Goal: Information Seeking & Learning: Find specific fact

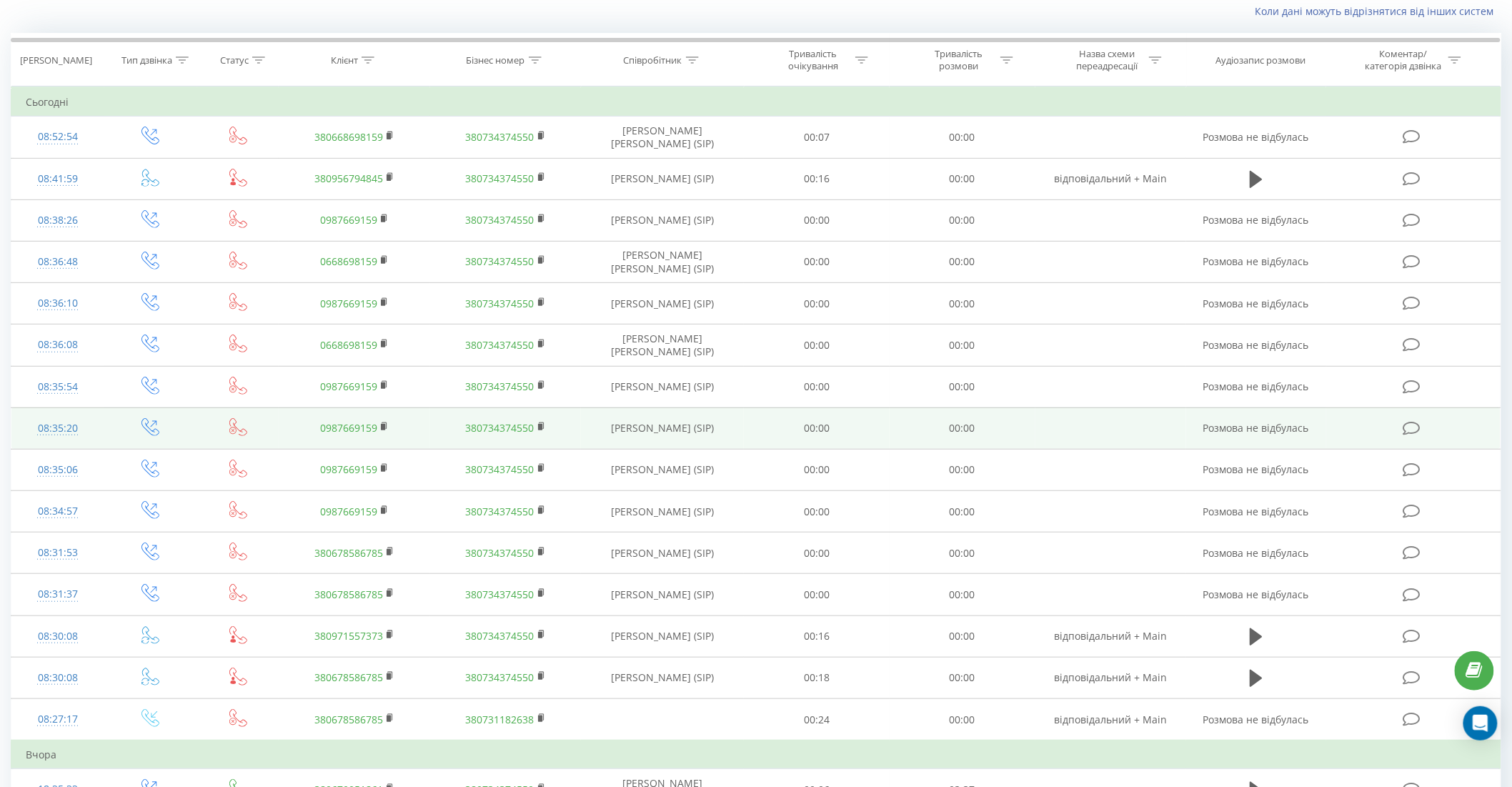
scroll to position [79, 0]
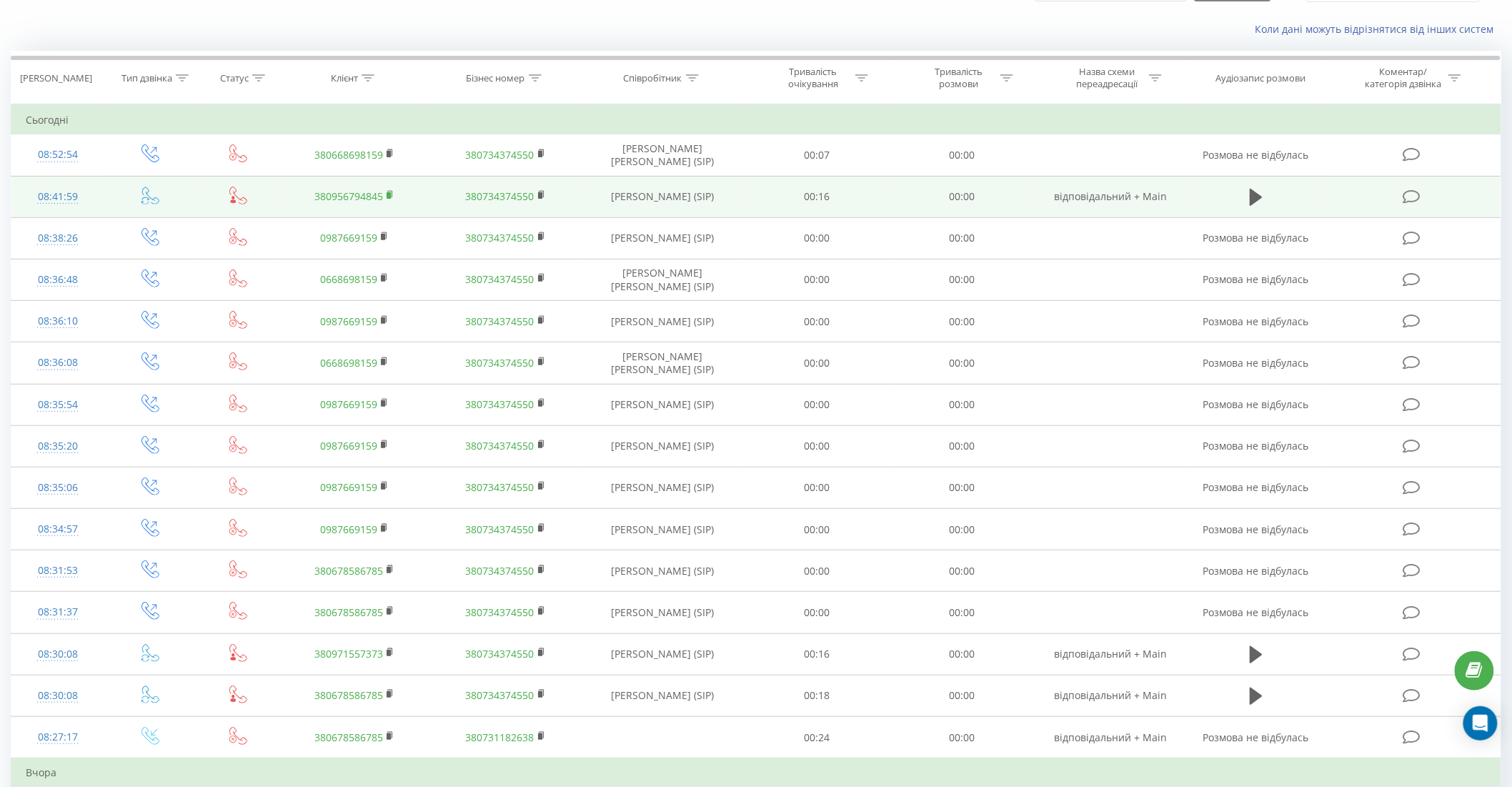
click at [391, 190] on icon at bounding box center [391, 195] width 8 height 10
click at [101, 196] on td "08:41:59" at bounding box center [58, 196] width 93 height 42
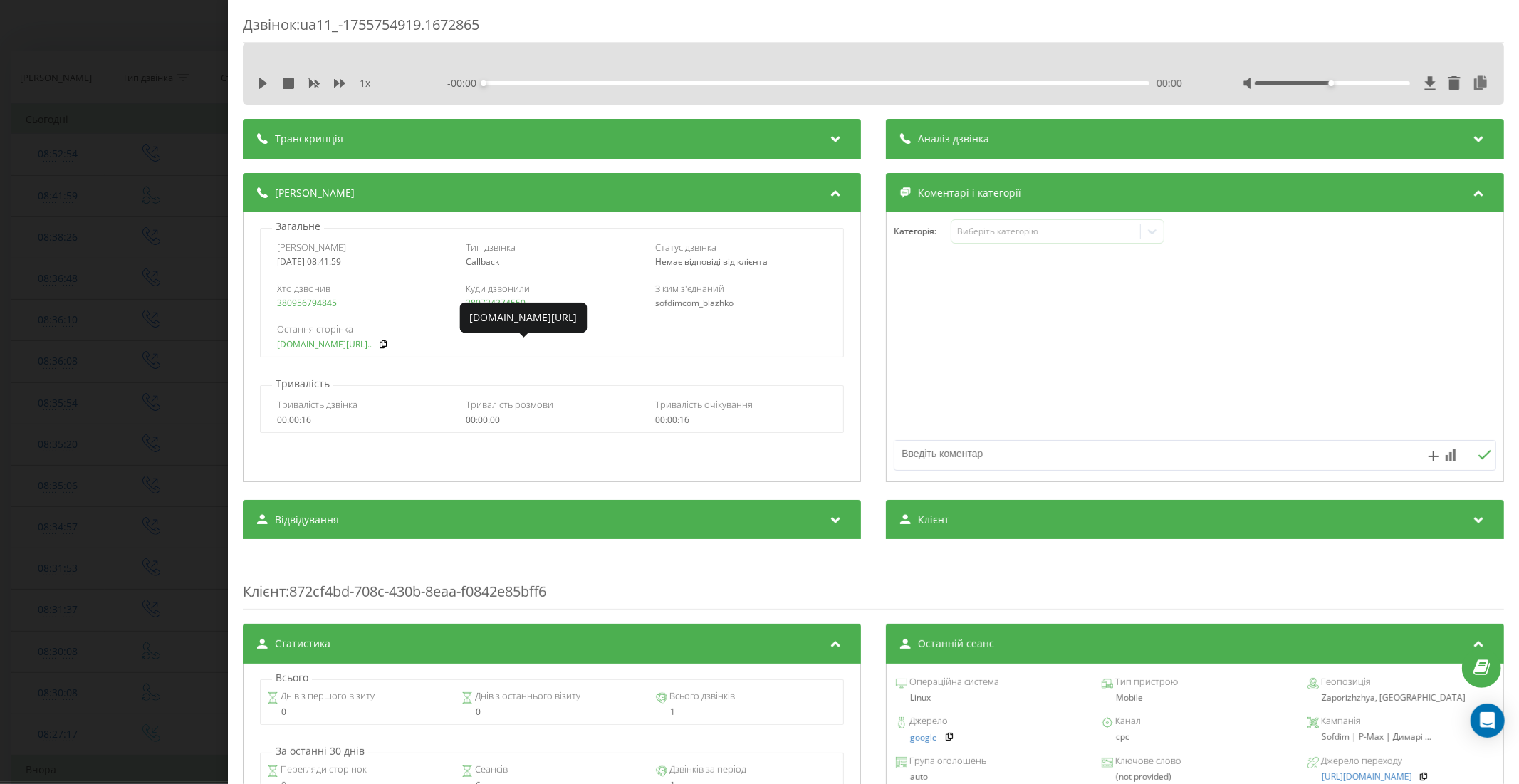
click at [349, 344] on link "sofdim.com/130-stinka-06..." at bounding box center [324, 345] width 95 height 10
click at [126, 274] on div "Дзвінок : ua11_-1755754919.1672865 1 x - 00:00 00:00 00:00 Транскрипція Для AI-…" at bounding box center [760, 392] width 1519 height 784
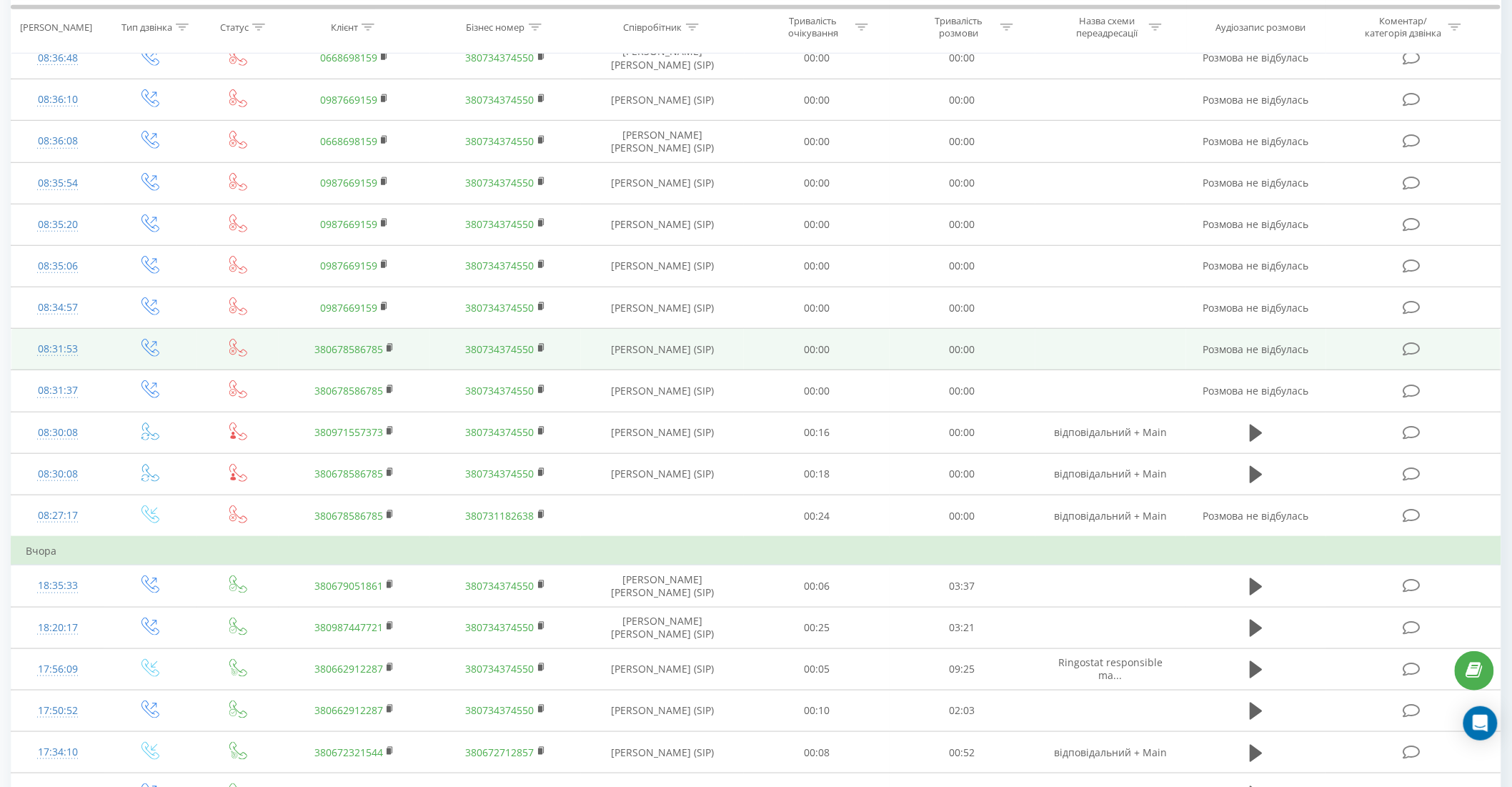
scroll to position [317, 0]
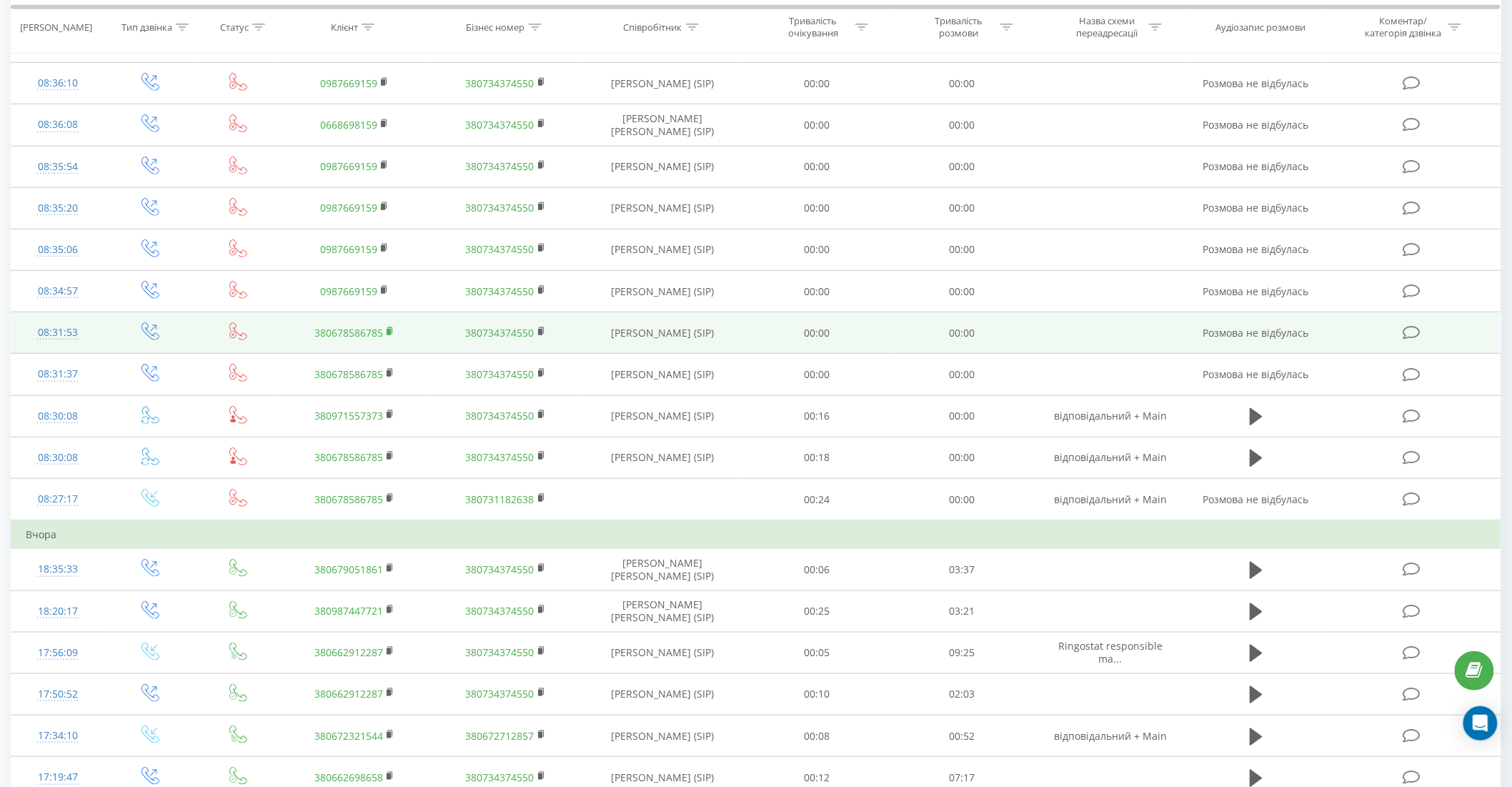
click at [390, 329] on rect at bounding box center [389, 332] width 4 height 6
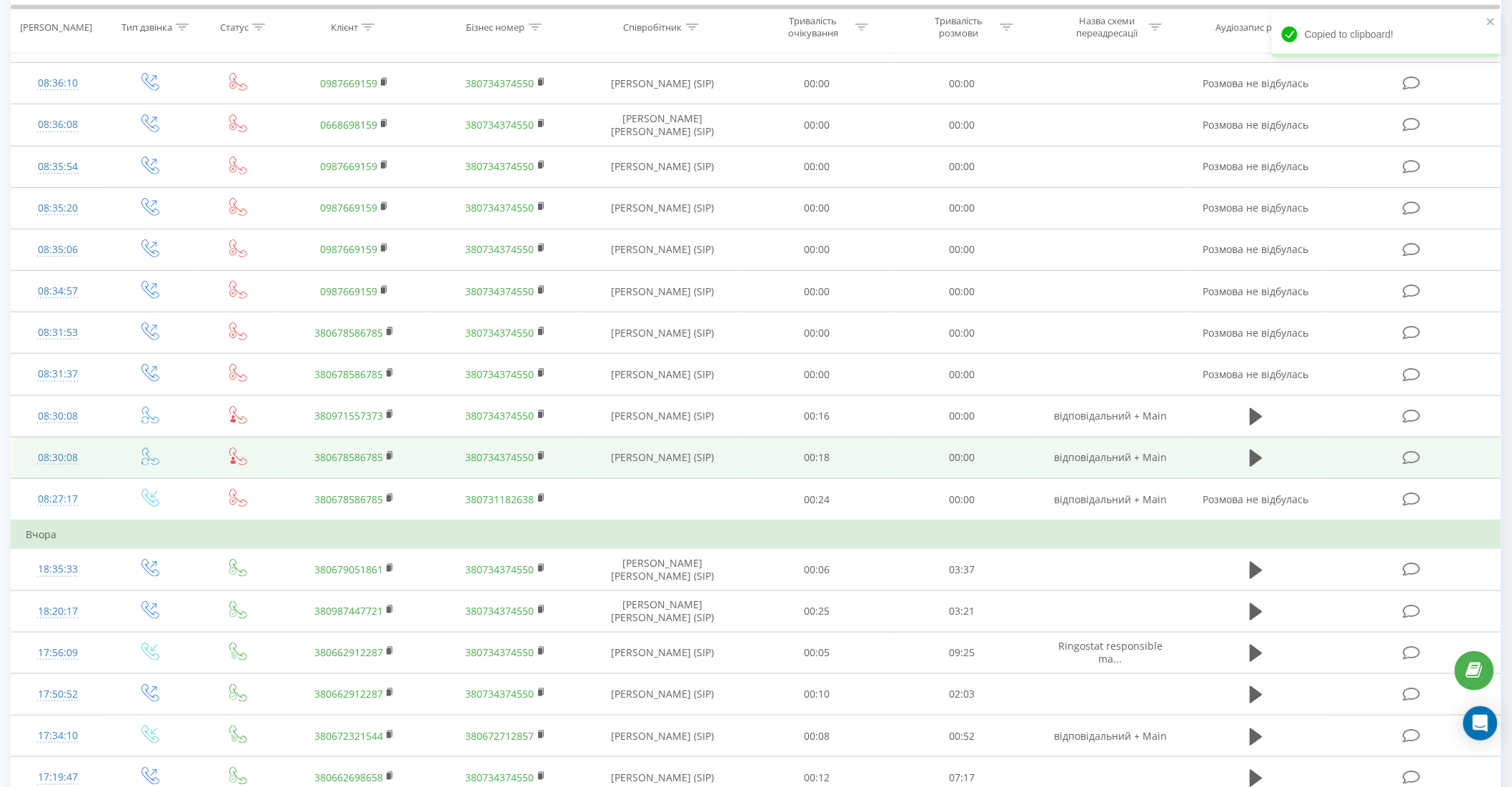
click at [96, 457] on td "08:30:08" at bounding box center [58, 457] width 93 height 42
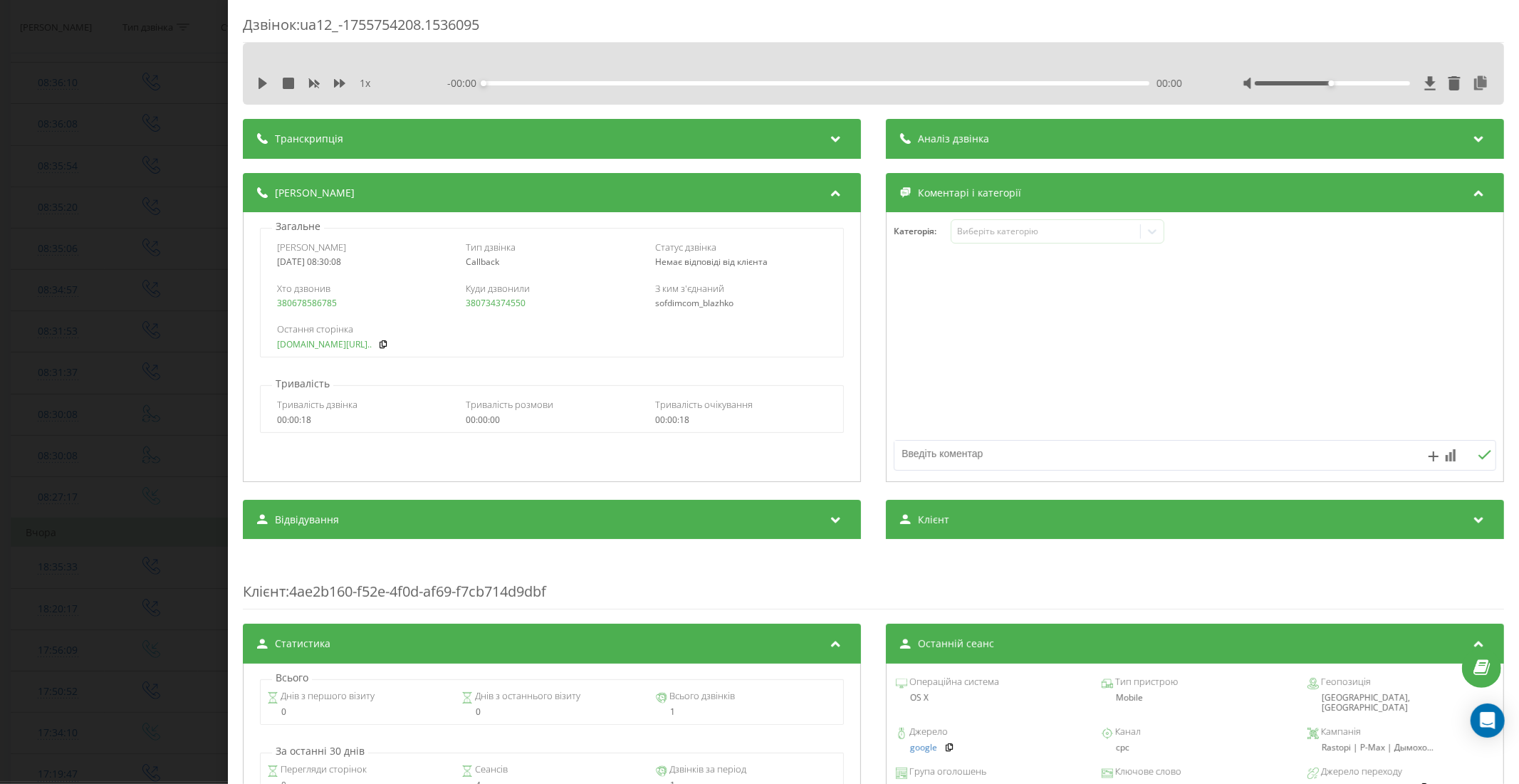
click at [360, 343] on link "rastopi.com.ua/p14390624..." at bounding box center [324, 345] width 95 height 10
click at [97, 314] on div "Дзвінок : ua12_-1755754208.1536095 1 x - 00:00 00:00 00:00 Транскрипція Для AI-…" at bounding box center [760, 392] width 1519 height 784
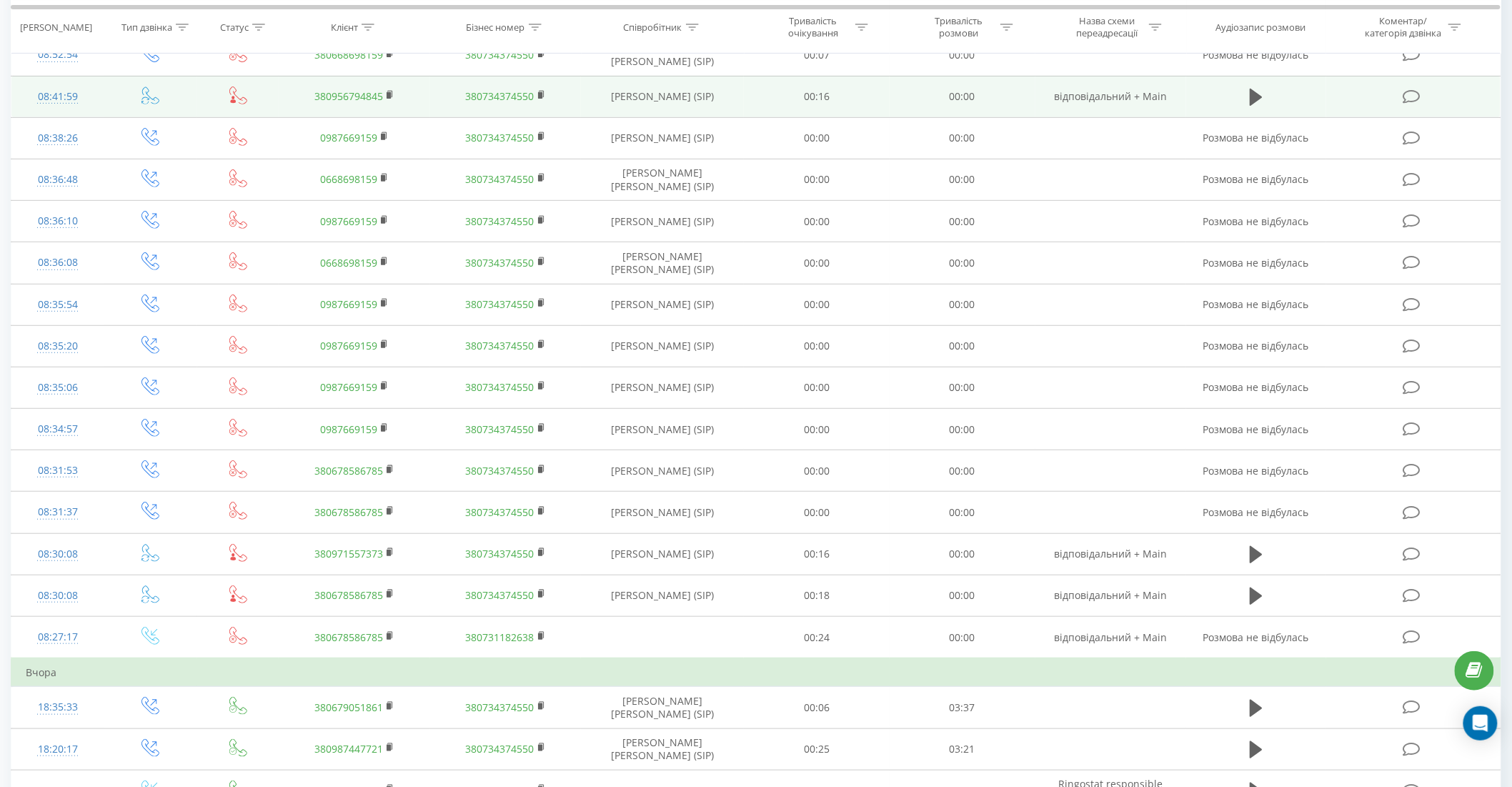
scroll to position [79, 0]
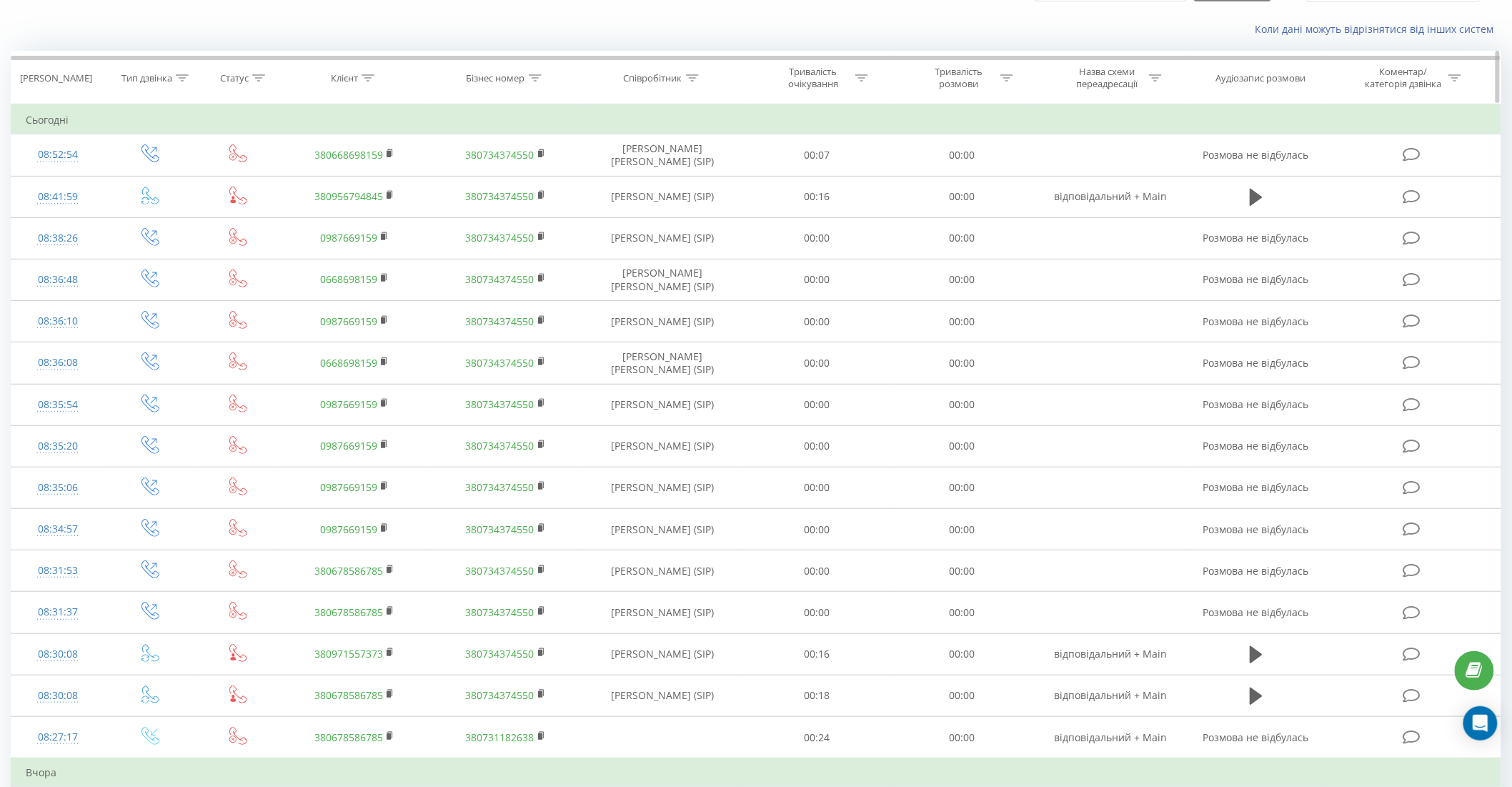
click at [367, 76] on icon at bounding box center [368, 77] width 13 height 7
click at [353, 183] on input "text" at bounding box center [354, 179] width 126 height 25
paste input "(097) 044-02-32"
click button "OK" at bounding box center [385, 209] width 60 height 18
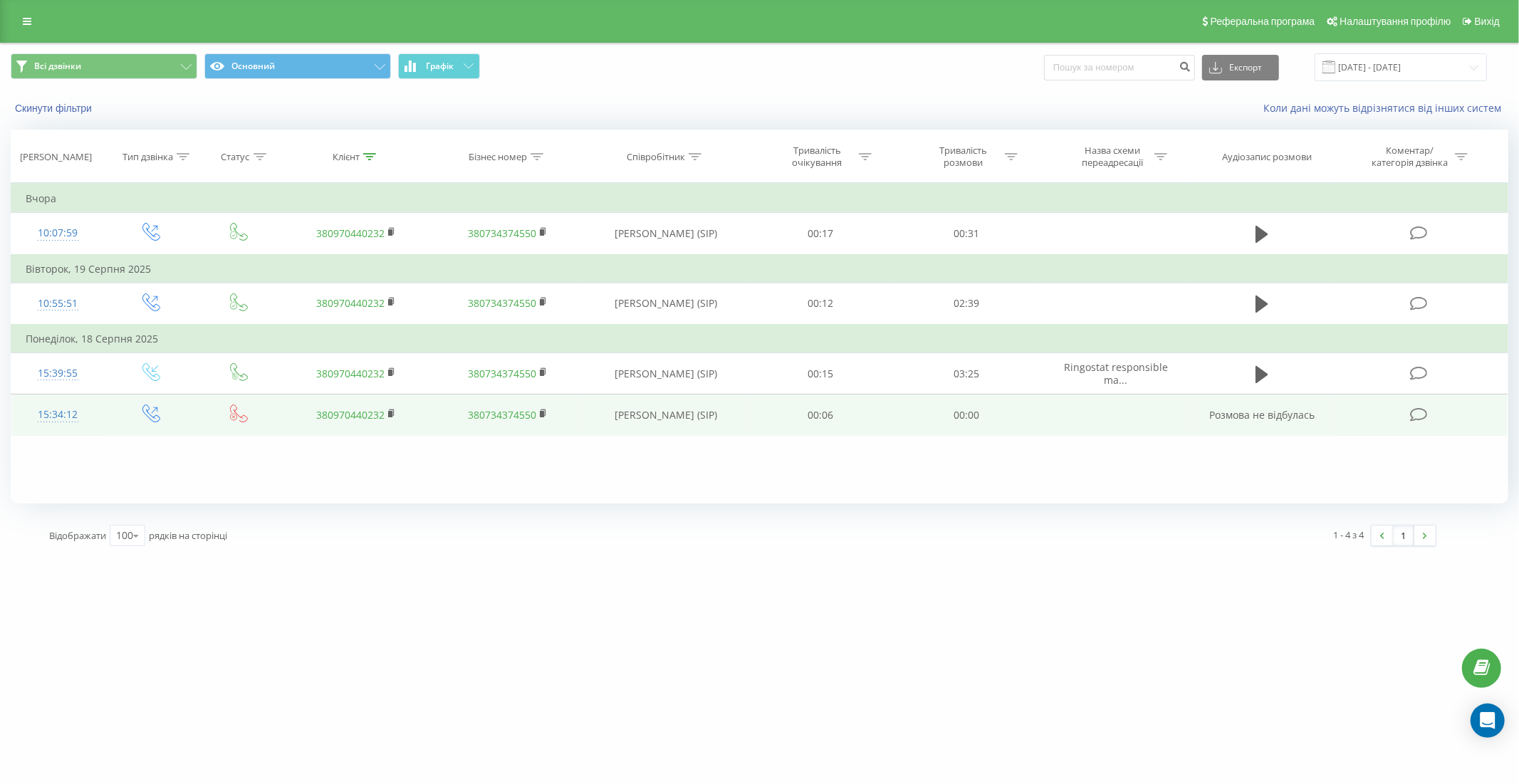
click at [97, 413] on td "15:34:12" at bounding box center [58, 415] width 93 height 41
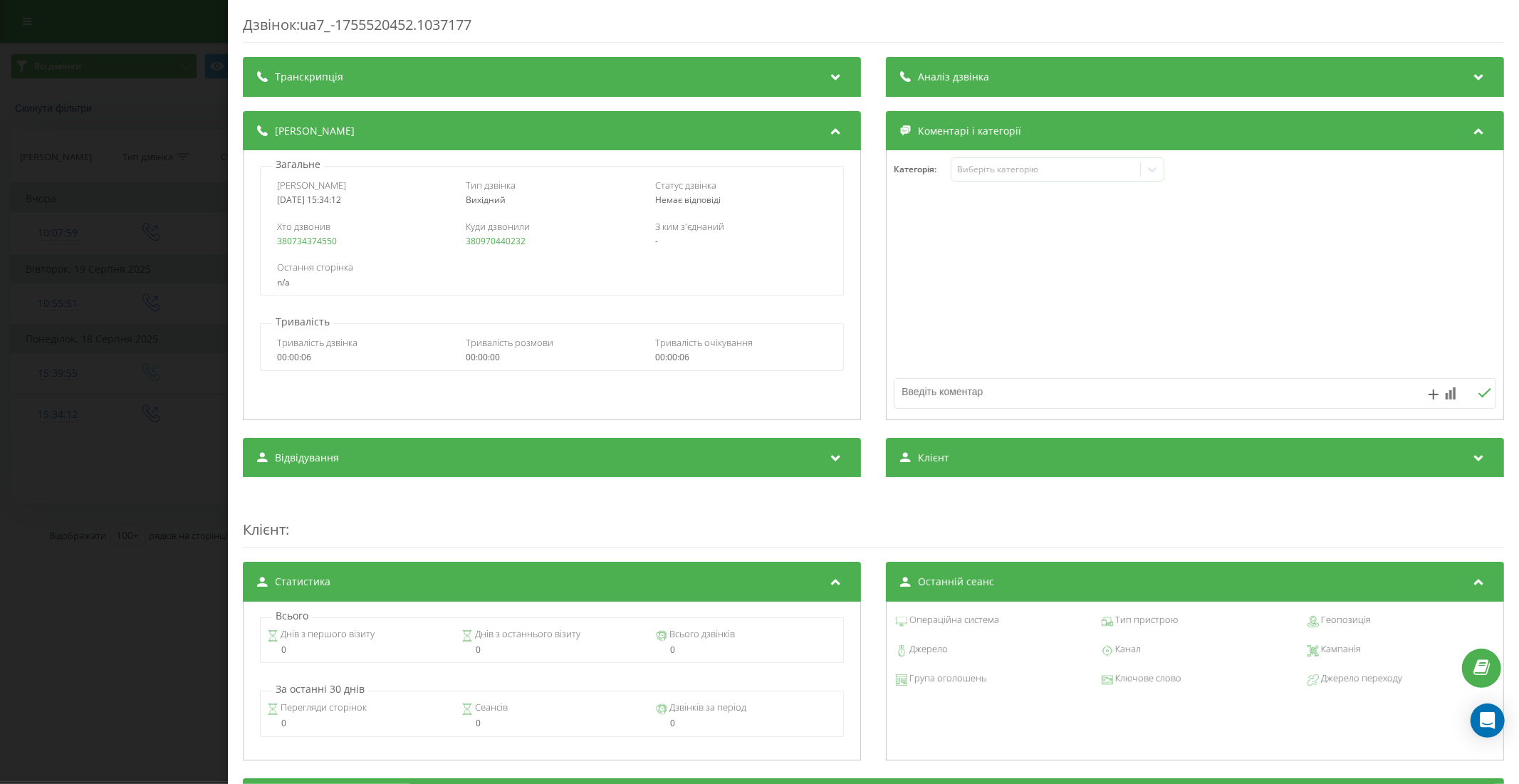
click at [181, 489] on div "Дзвінок : ua7_-1755520452.1037177 Транскрипція Для AI-аналізу майбутніх дзвінкі…" at bounding box center [760, 392] width 1519 height 784
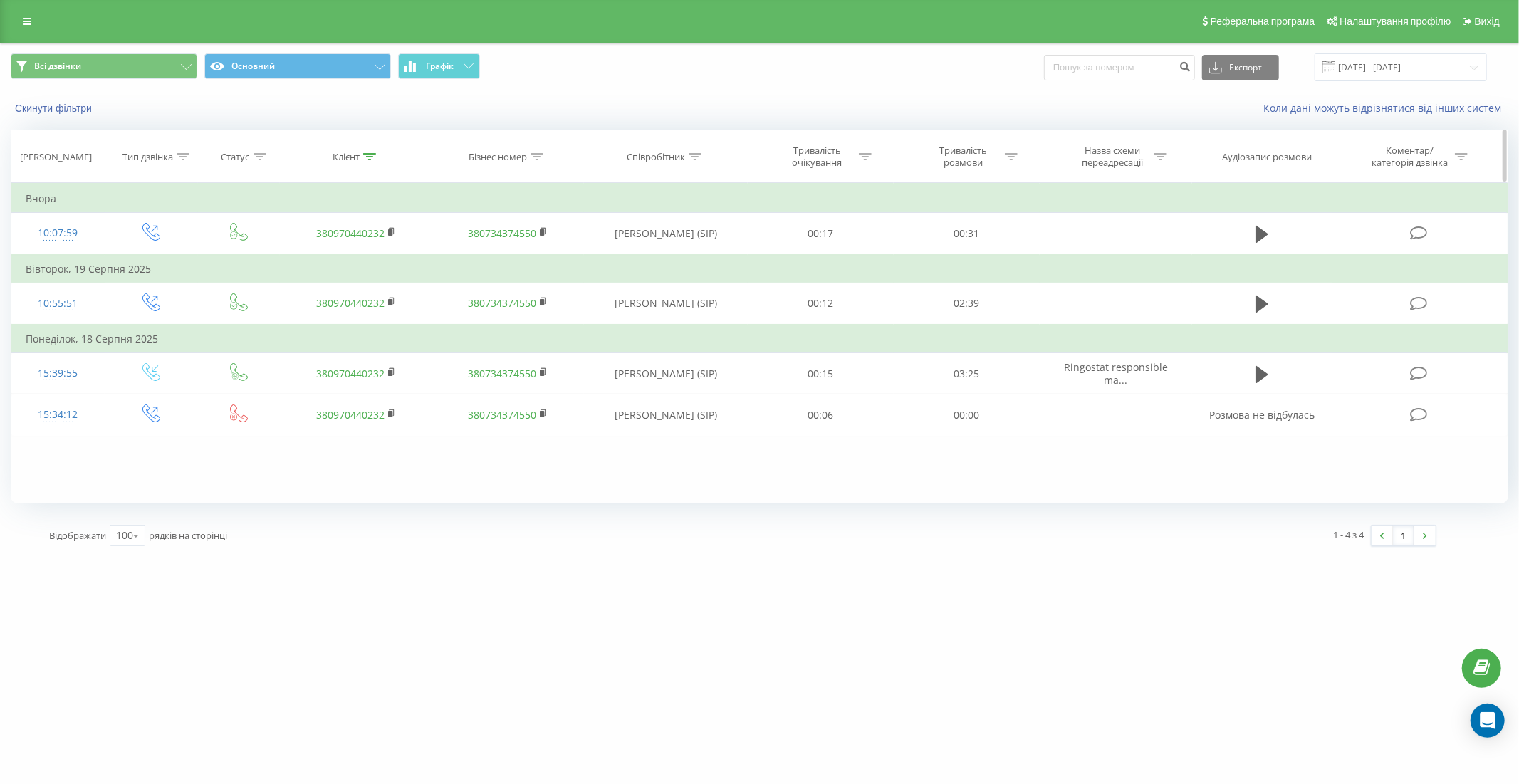
click at [368, 152] on div at bounding box center [369, 157] width 13 height 12
click at [365, 254] on input "0970440232" at bounding box center [356, 258] width 125 height 25
type input "0"
paste input "38 (068) 649-17-10"
click button "OK" at bounding box center [385, 287] width 60 height 18
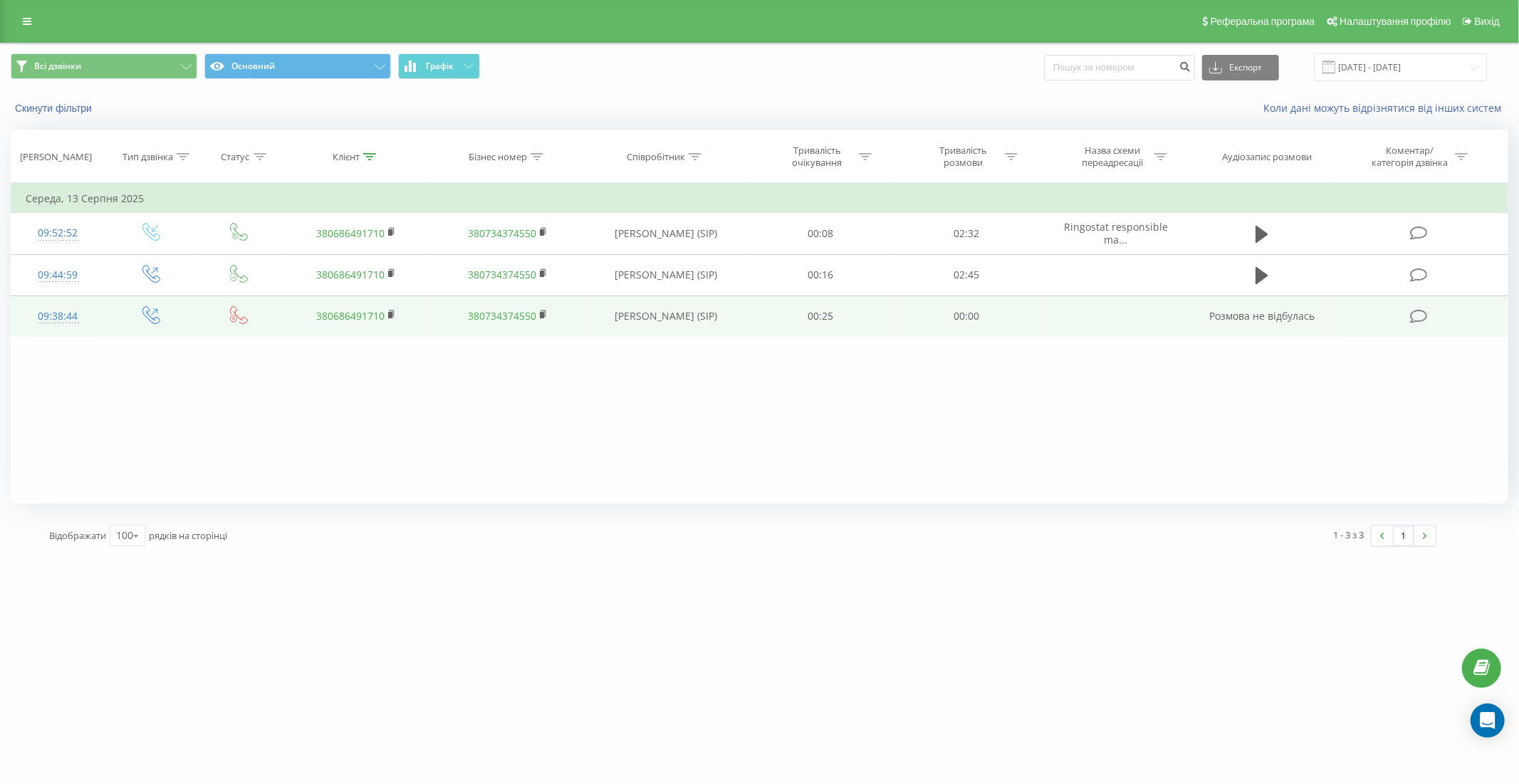
click at [98, 315] on td "09:38:44" at bounding box center [58, 316] width 93 height 41
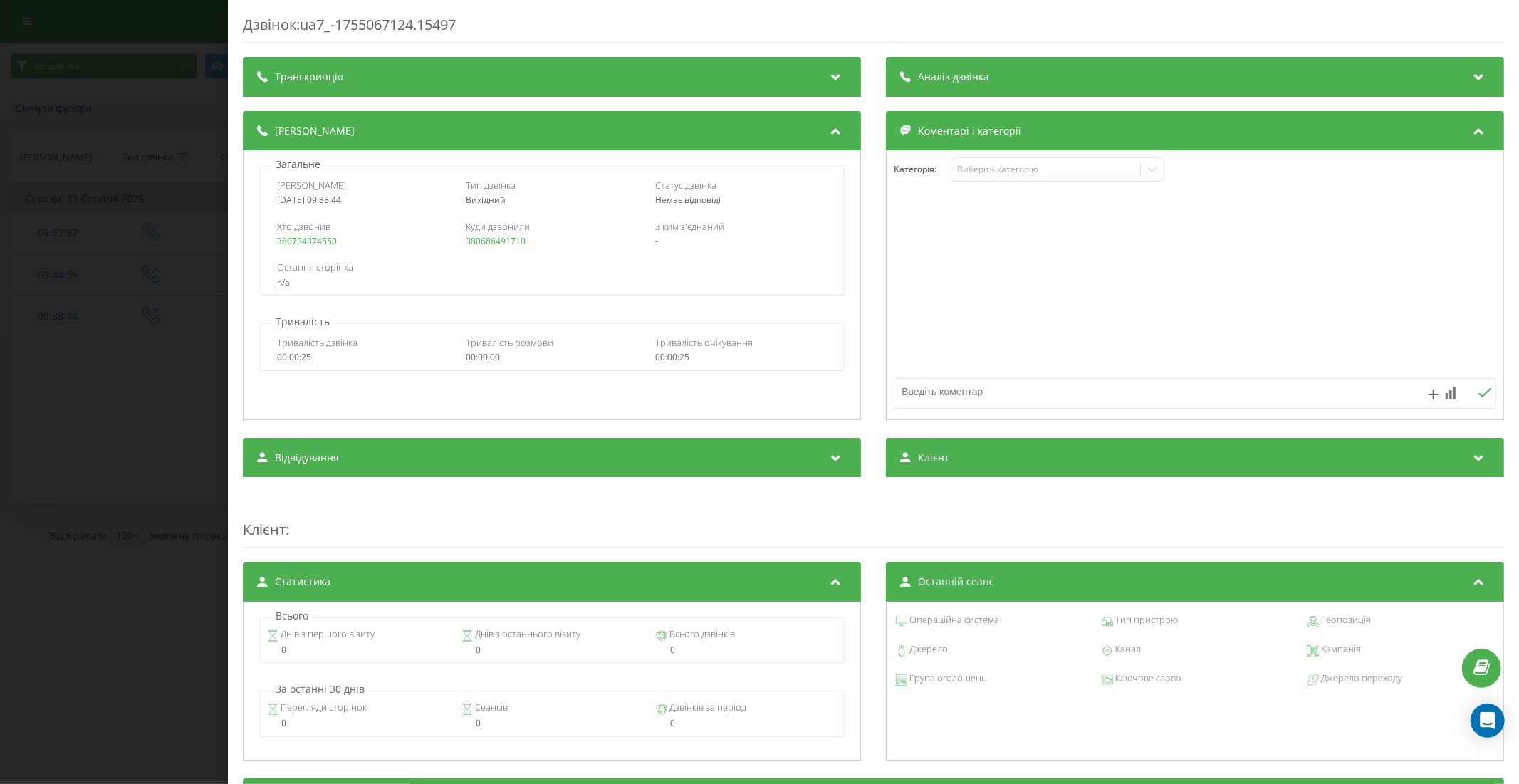
click at [147, 368] on div "Дзвінок : ua7_-1755067124.15497 Транскрипція Для AI-аналізу майбутніх дзвінків …" at bounding box center [760, 392] width 1519 height 784
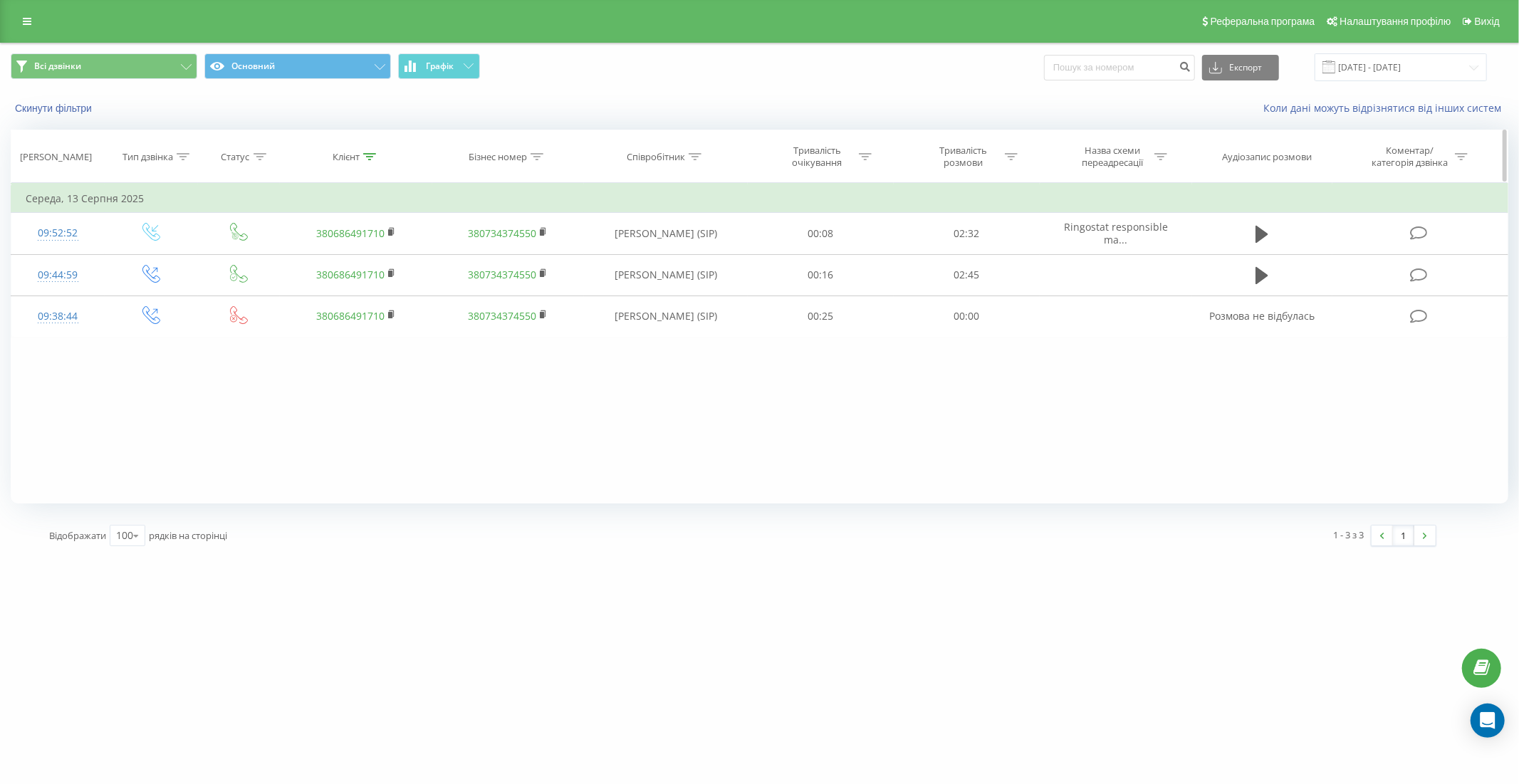
click at [370, 153] on icon at bounding box center [369, 156] width 13 height 7
click at [361, 258] on input "0686491710" at bounding box center [356, 258] width 125 height 25
type input "0"
paste input "(096) 480-56-59"
click button "OK" at bounding box center [385, 287] width 60 height 18
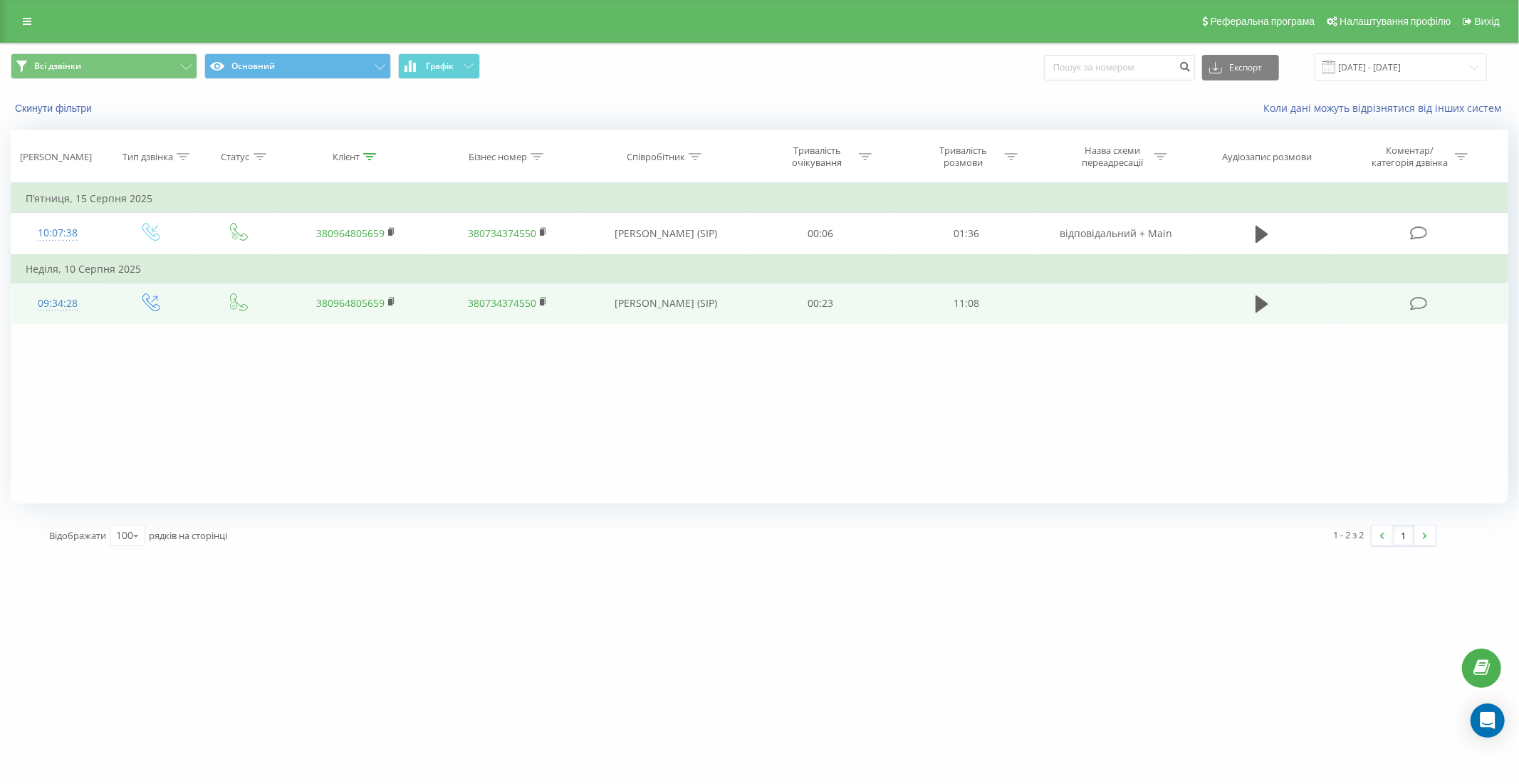
click at [96, 302] on td "09:34:28" at bounding box center [58, 303] width 93 height 41
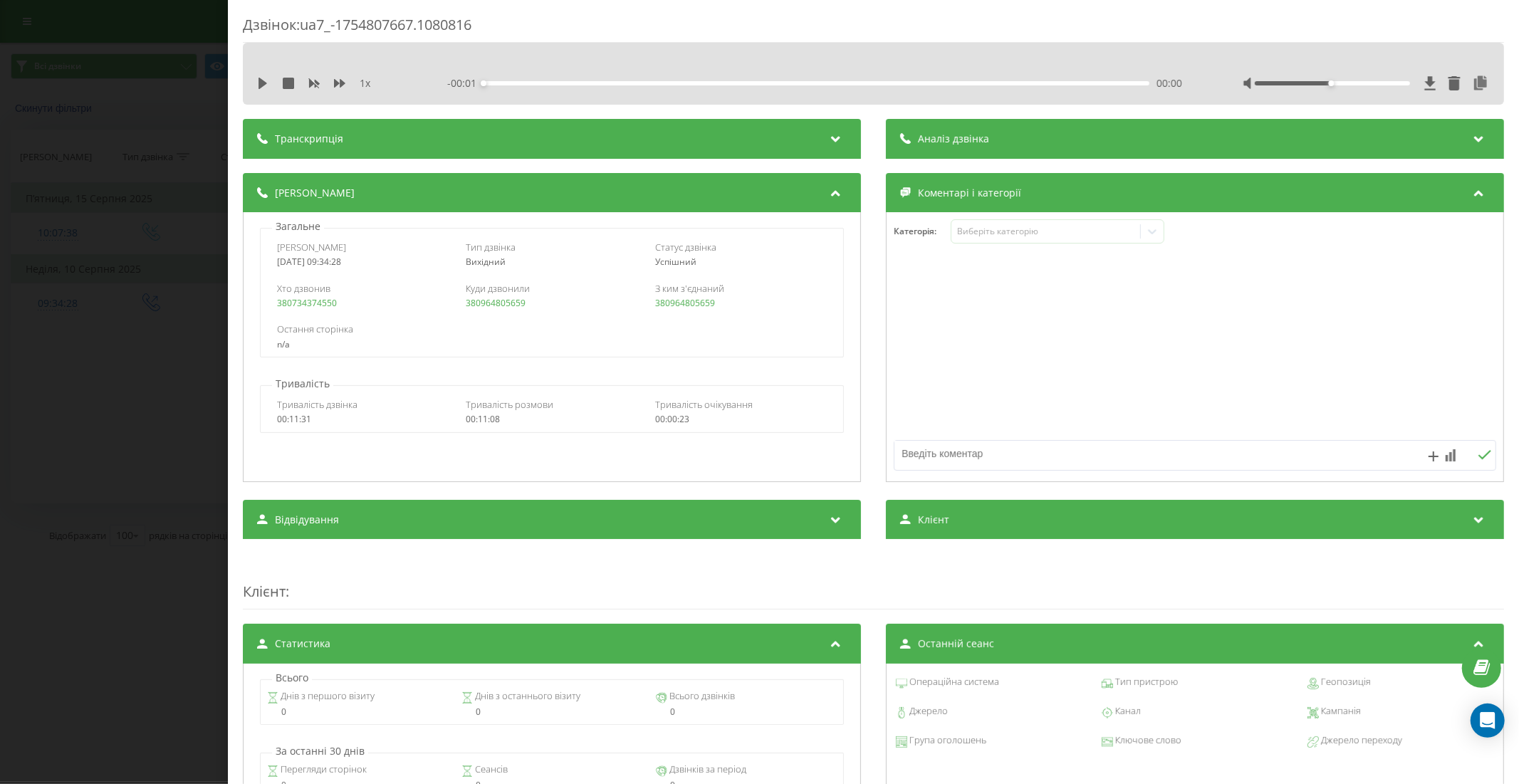
click at [102, 446] on div "Дзвінок : ua7_-1754807667.1080816 1 x - 00:01 00:00 00:00 Транскрипція Для AI-а…" at bounding box center [760, 392] width 1519 height 784
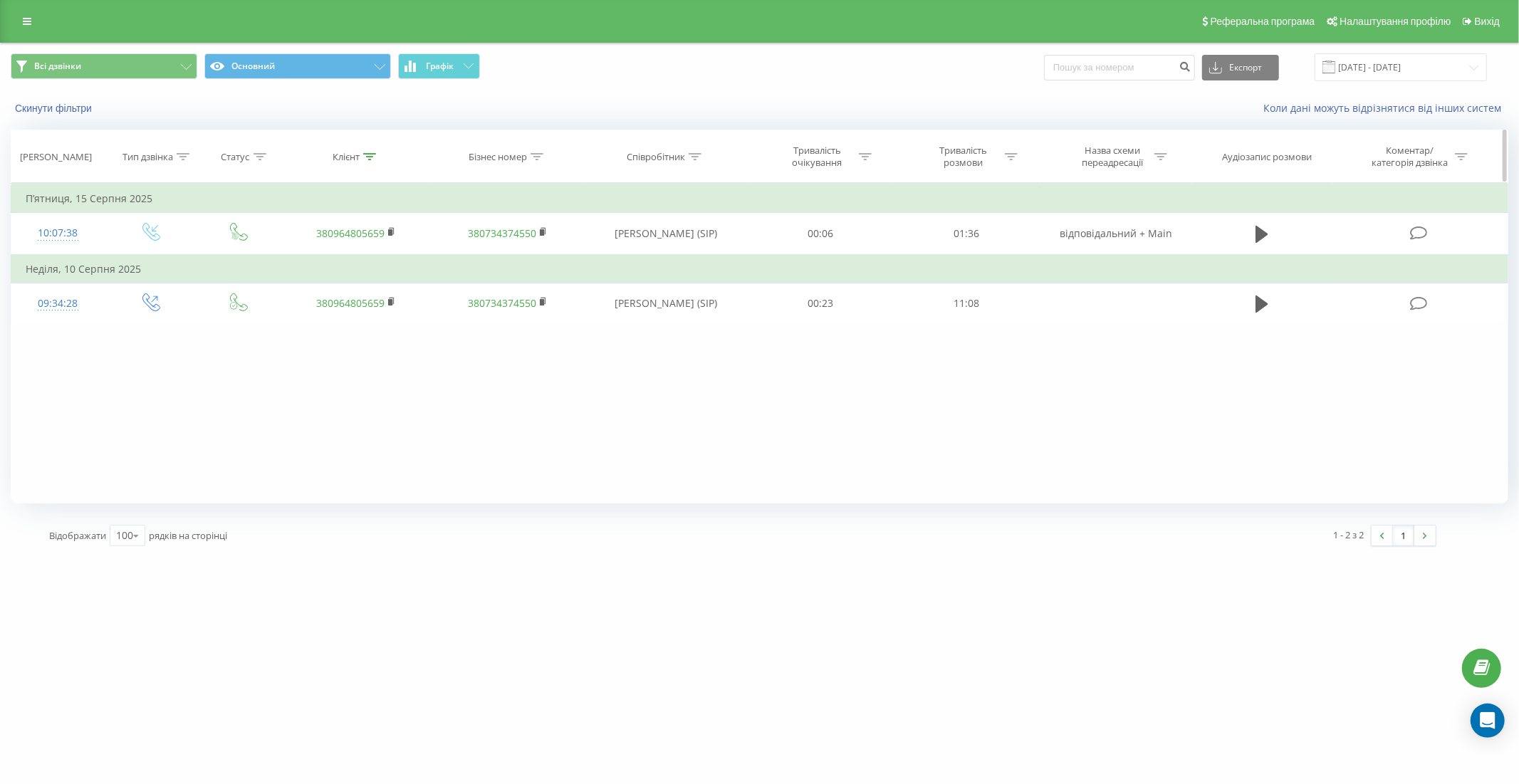
click at [368, 154] on icon at bounding box center [369, 156] width 13 height 7
click at [364, 259] on input "0964805659" at bounding box center [356, 258] width 125 height 25
type input "0"
paste input "(068) 820-31-87"
click button "OK" at bounding box center [385, 287] width 60 height 18
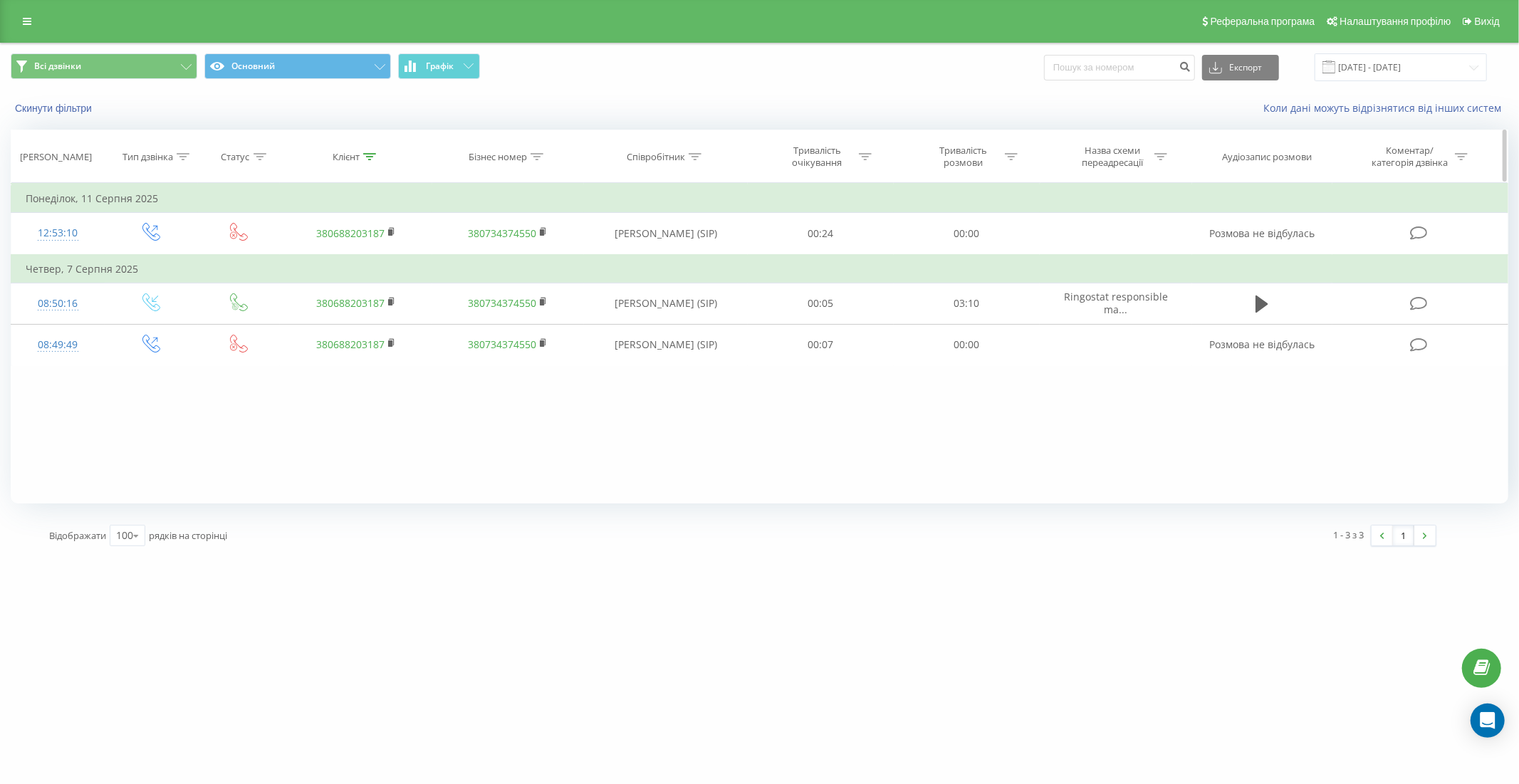
click at [371, 152] on div at bounding box center [369, 157] width 13 height 12
click at [374, 257] on input "0688203187" at bounding box center [356, 258] width 125 height 25
type input "0"
paste input "(096) 672-75-80"
click button "OK" at bounding box center [385, 287] width 60 height 18
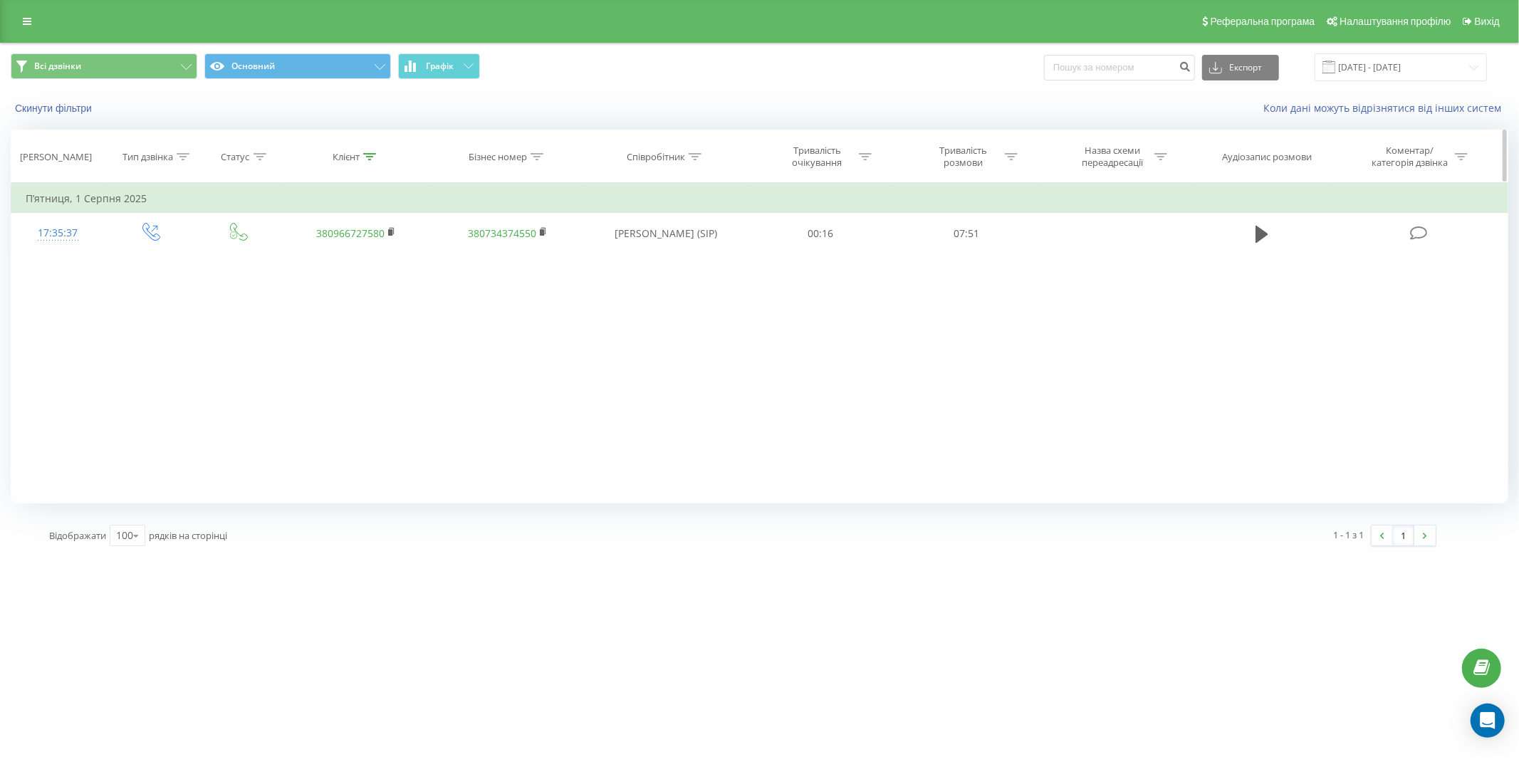
click at [370, 153] on icon at bounding box center [369, 156] width 13 height 7
click at [360, 255] on input "0966727580" at bounding box center [356, 258] width 125 height 25
type input "0"
paste input "(067) 220-50-32"
type input "0672205032"
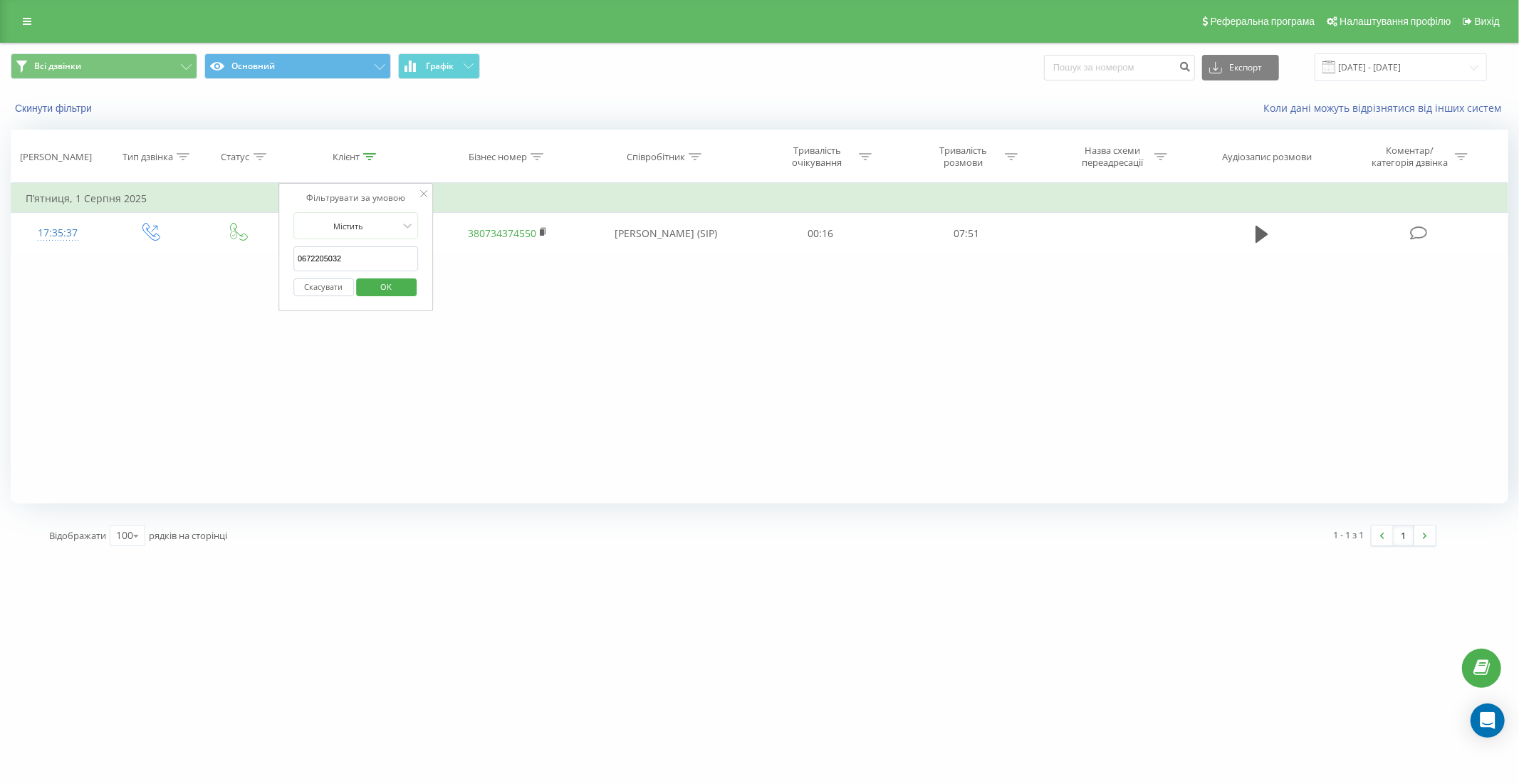
click button "OK" at bounding box center [385, 287] width 60 height 18
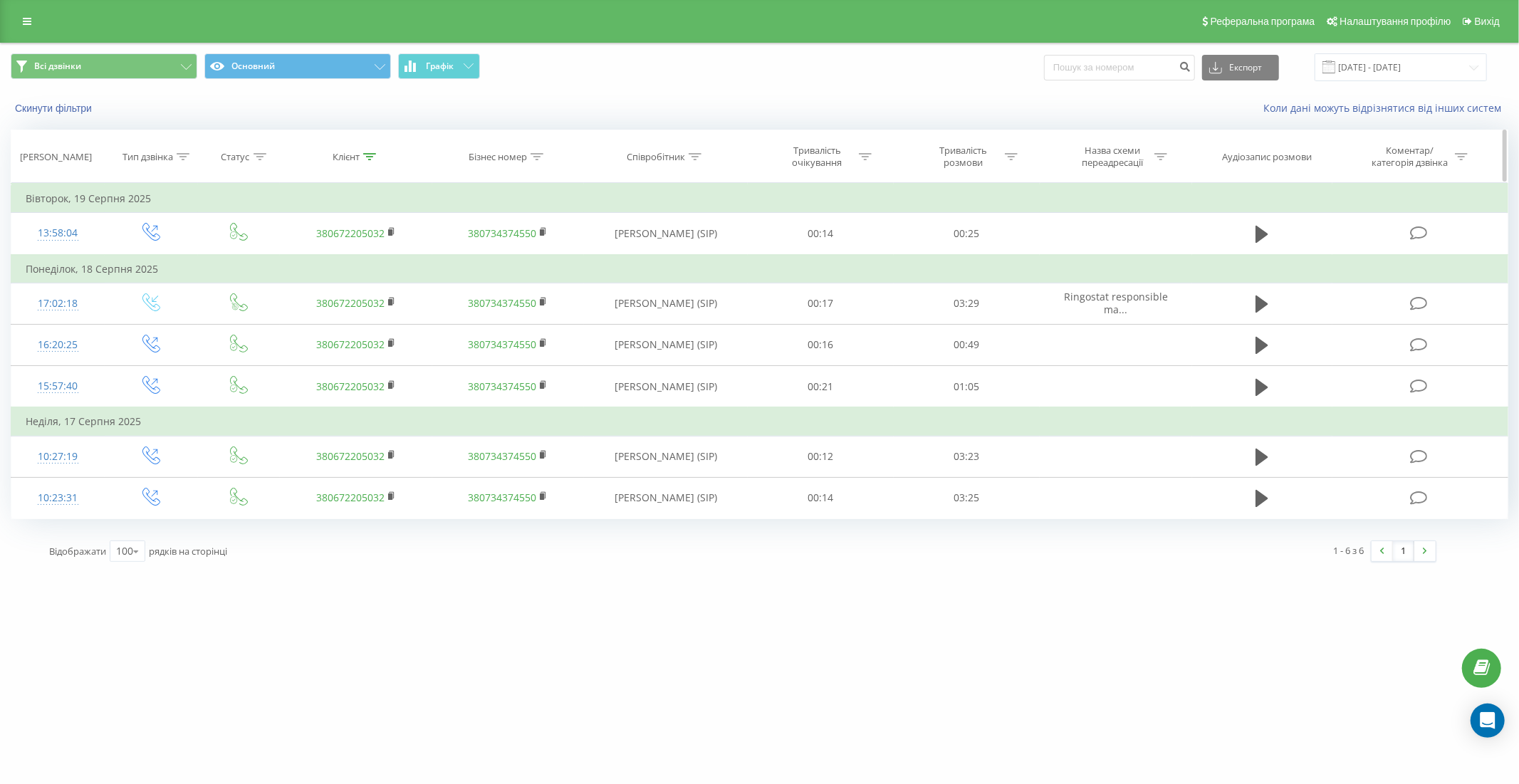
click at [368, 157] on icon at bounding box center [369, 156] width 13 height 7
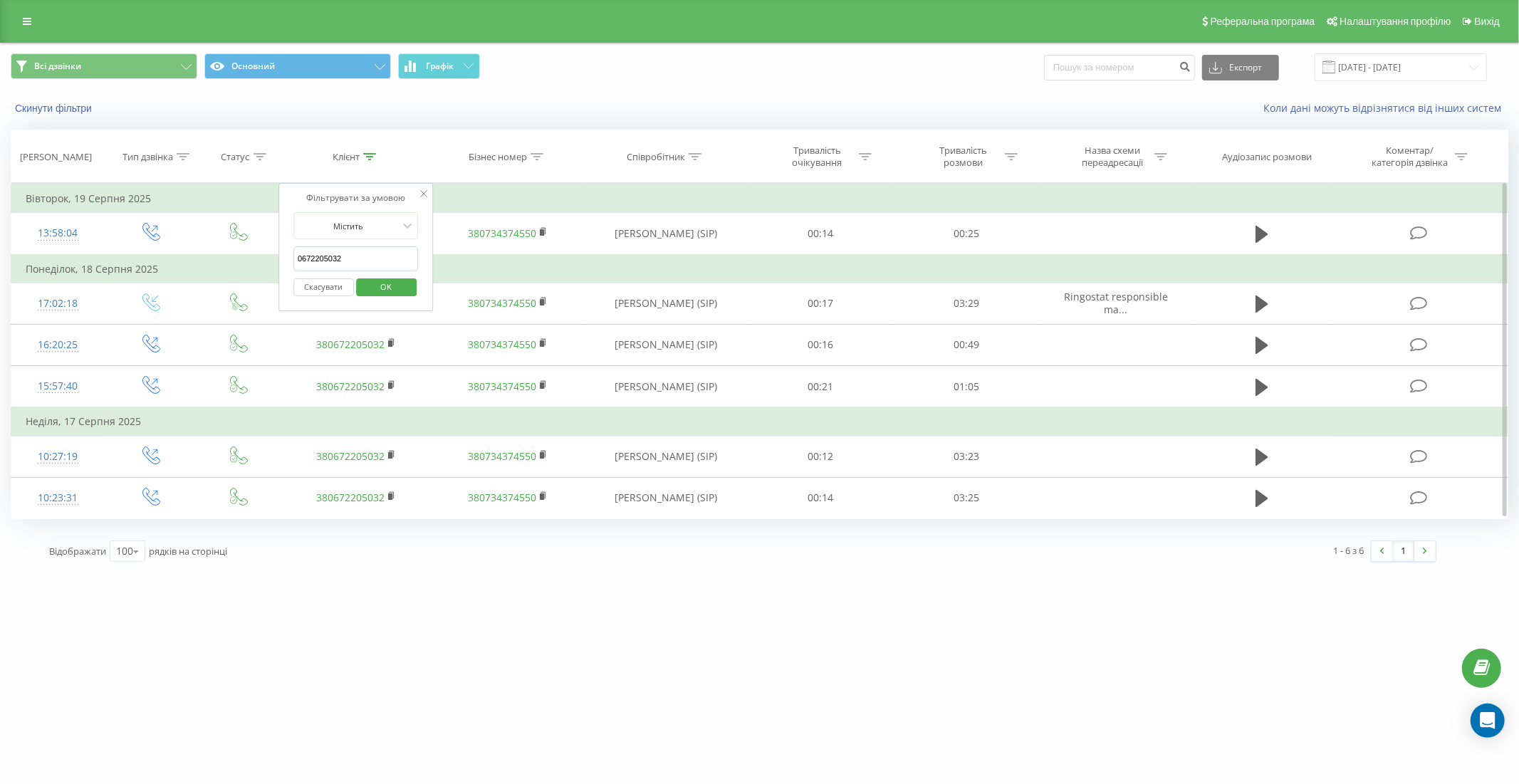
click at [337, 282] on button "Скасувати" at bounding box center [323, 287] width 60 height 18
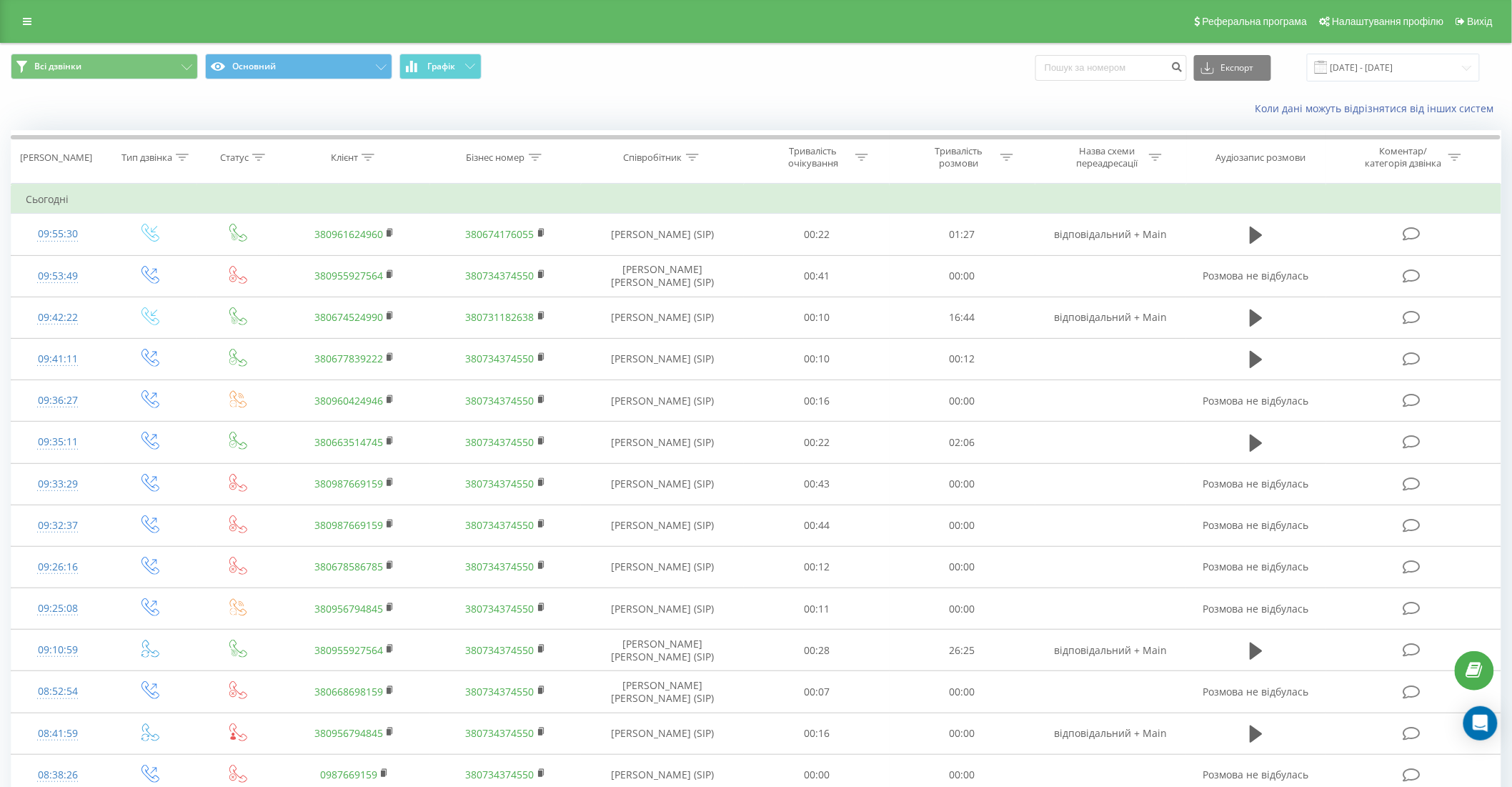
click at [978, 98] on div "Коли дані можуть відрізнятися вiд інших систем" at bounding box center [756, 108] width 1511 height 35
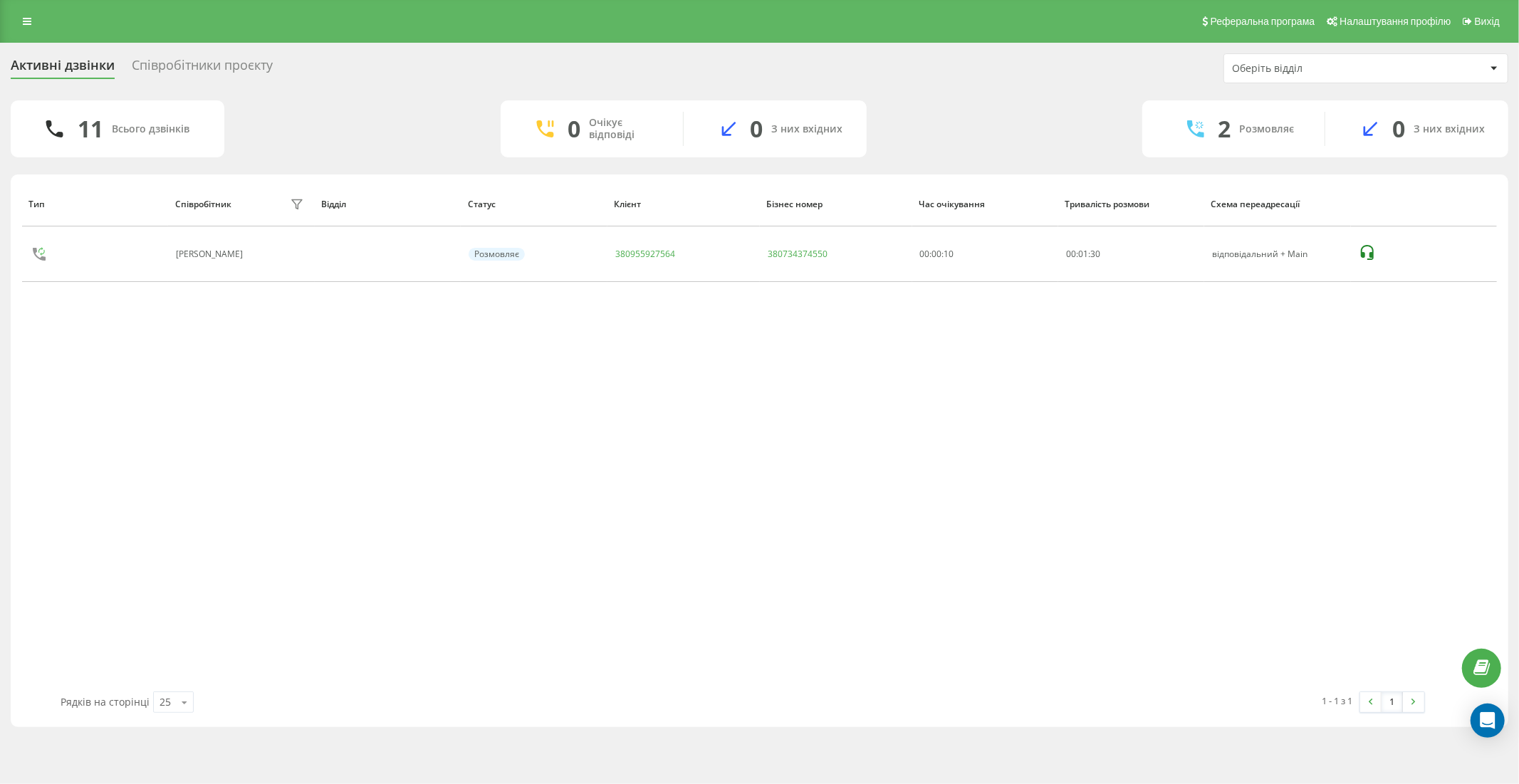
click at [182, 442] on div "Тип Співробітник фільтру Відділ Статус Клієнт Бізнес номер Час очікування Трива…" at bounding box center [759, 436] width 1475 height 510
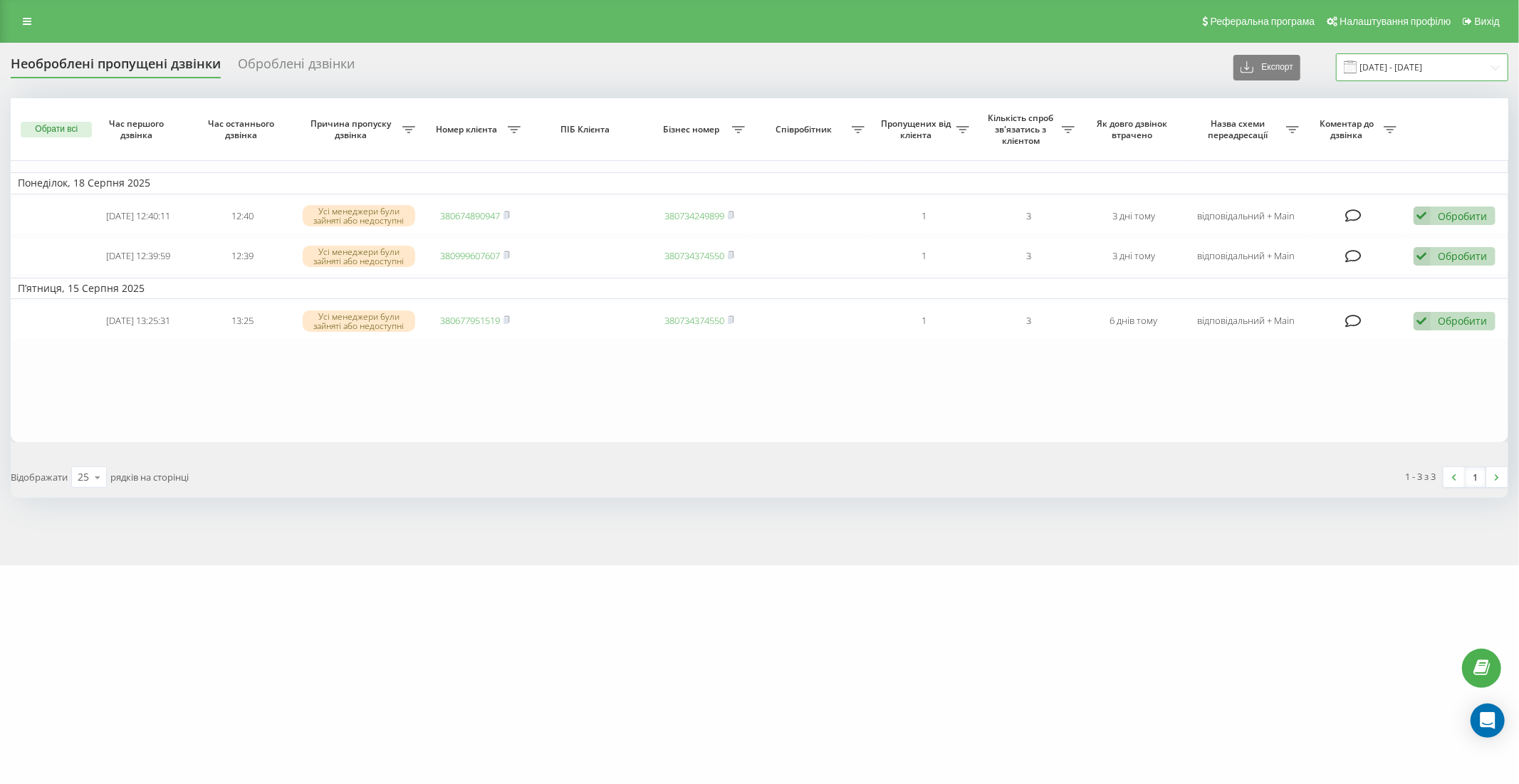
click at [1455, 67] on input "14.08.2025 - 20.08.2025" at bounding box center [1421, 67] width 172 height 28
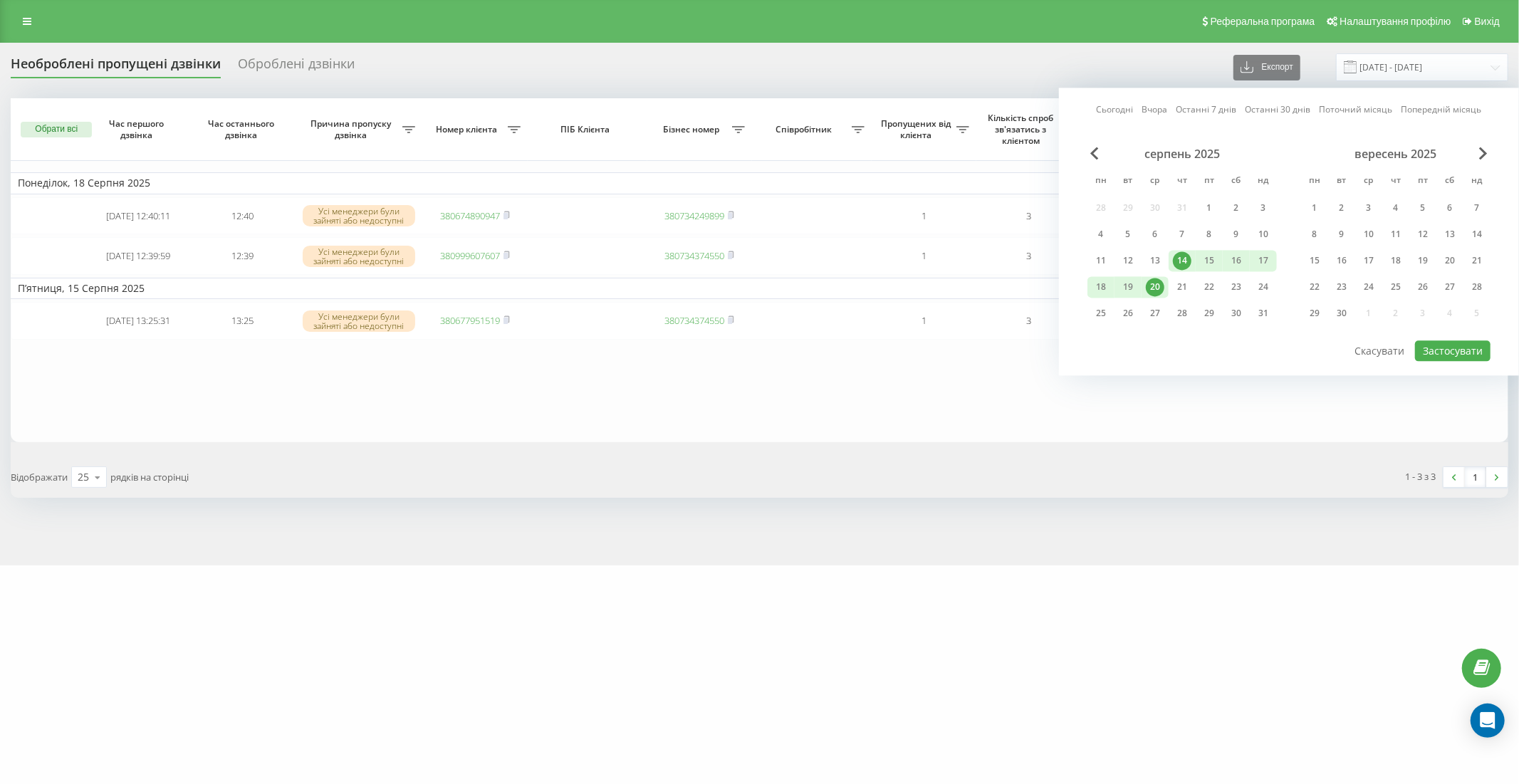
click at [1230, 108] on link "Останні 7 днів" at bounding box center [1206, 111] width 60 height 14
click at [1438, 353] on button "Застосувати" at bounding box center [1452, 351] width 75 height 21
type input "15.08.2025 - 21.08.2025"
